Goal: Task Accomplishment & Management: Complete application form

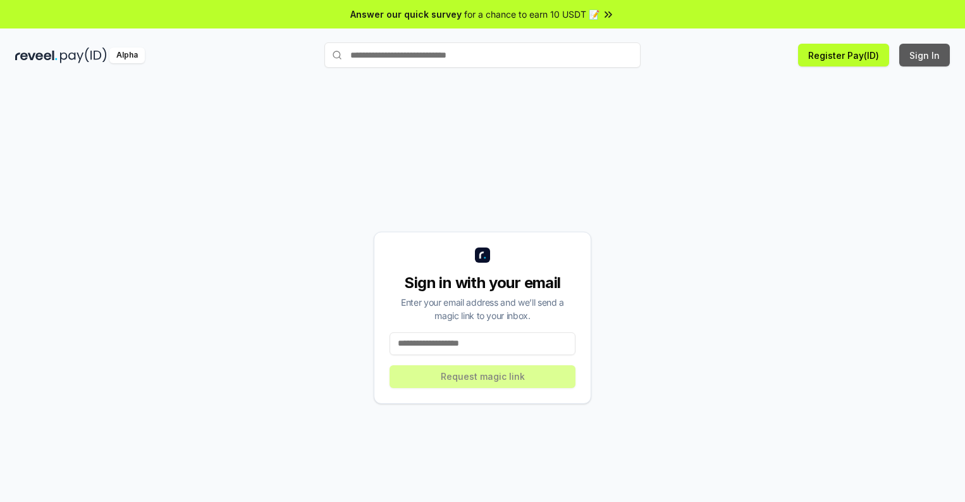
click at [926, 55] on button "Sign In" at bounding box center [925, 55] width 51 height 23
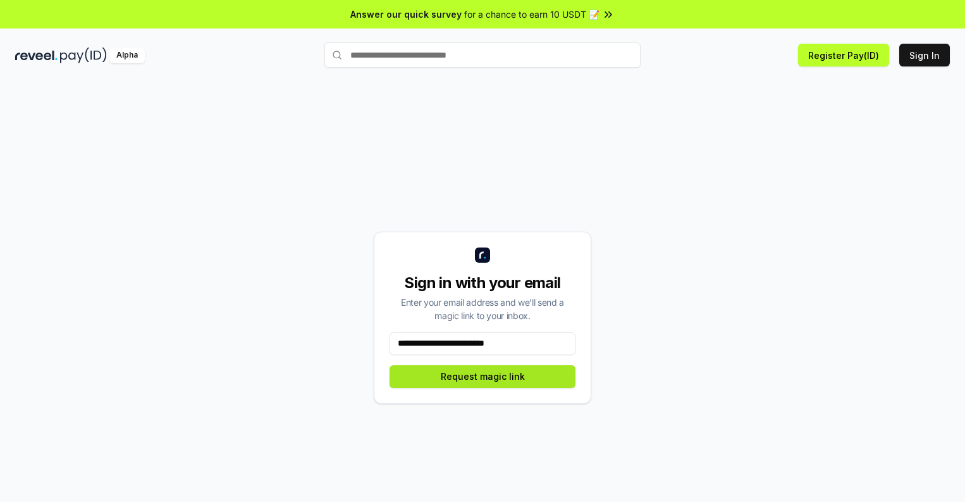
type input "**********"
click at [483, 376] on button "Request magic link" at bounding box center [483, 376] width 186 height 23
